Goal: Task Accomplishment & Management: Use online tool/utility

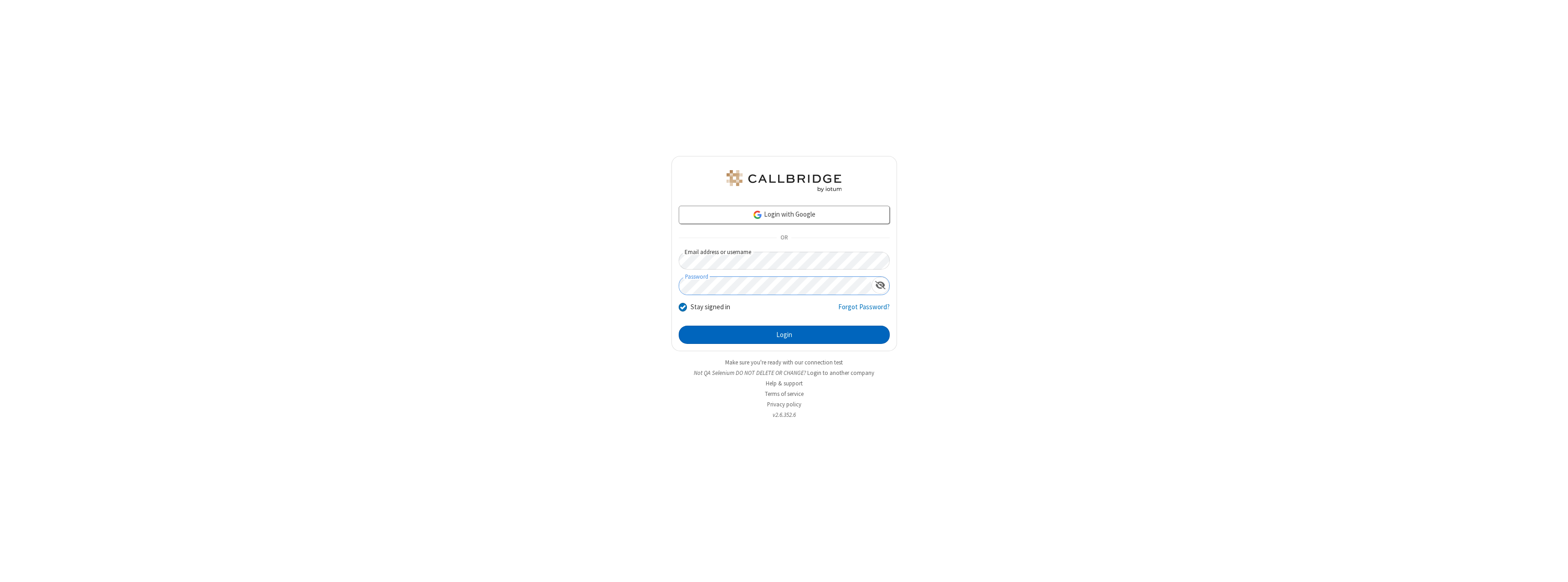
click at [784, 335] on button "Login" at bounding box center [784, 335] width 211 height 18
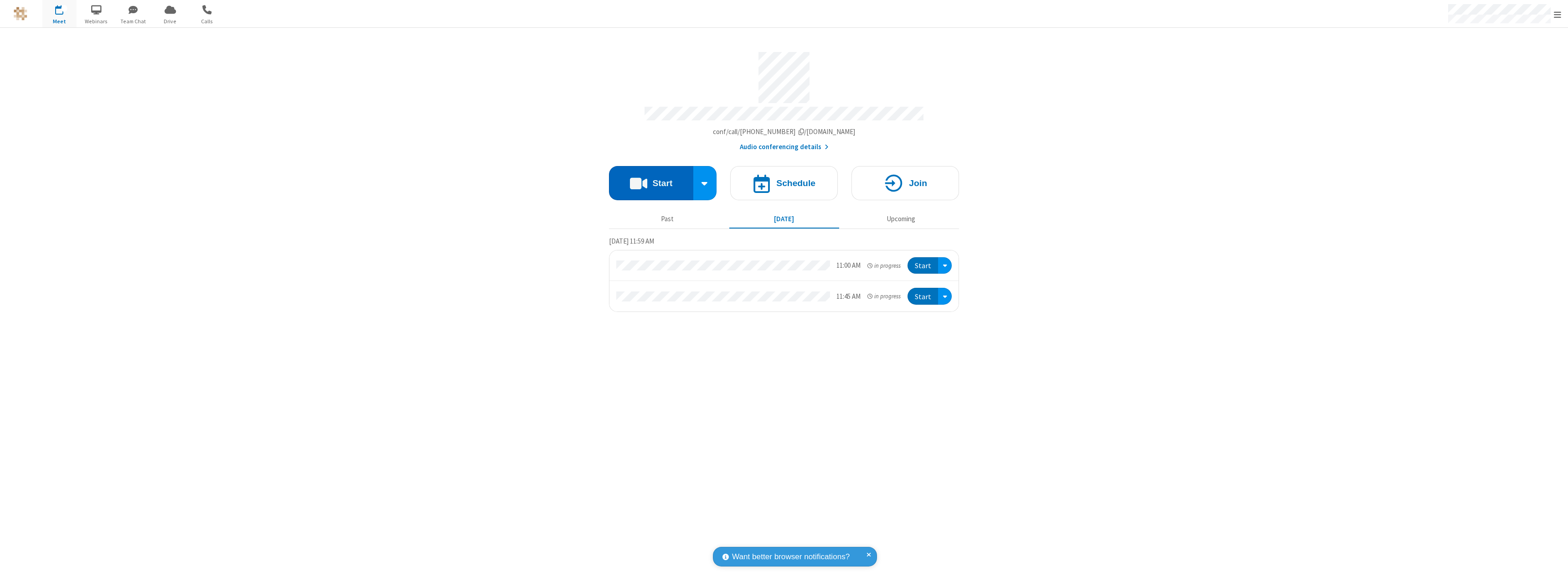
click at [651, 178] on button "Start" at bounding box center [651, 183] width 84 height 34
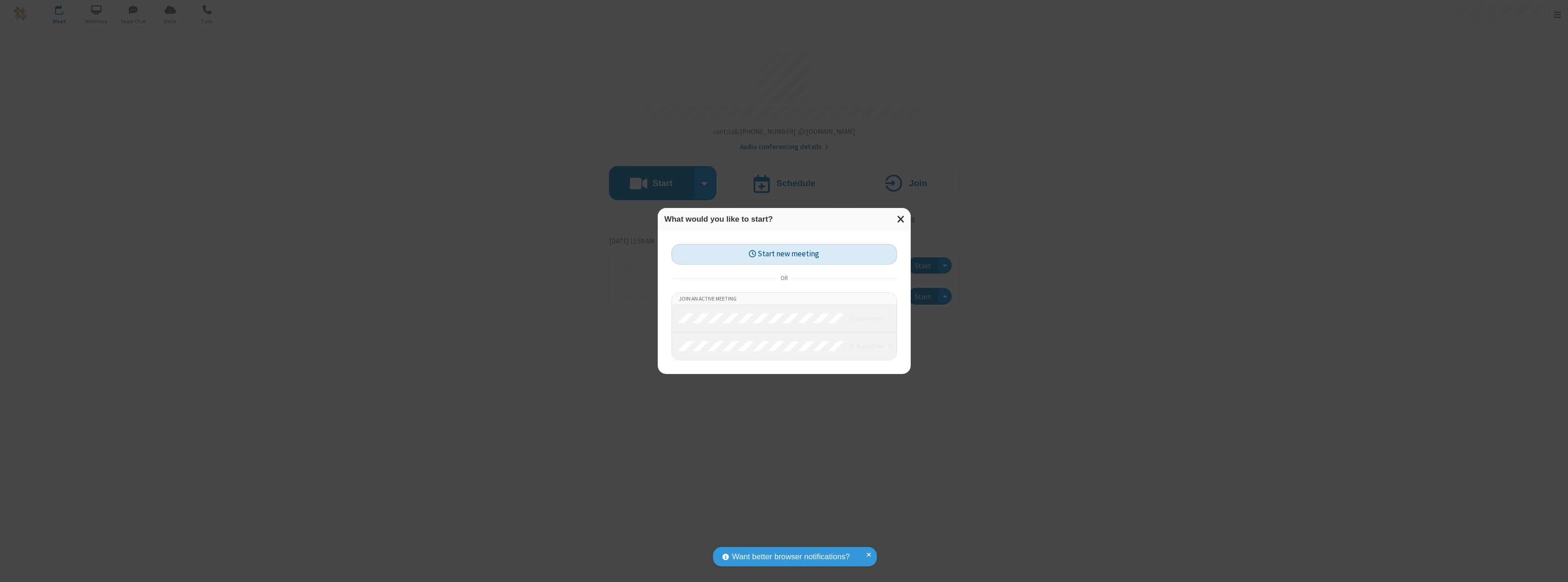
click at [784, 254] on button "Start new meeting" at bounding box center [784, 254] width 226 height 21
